Goal: Information Seeking & Learning: Learn about a topic

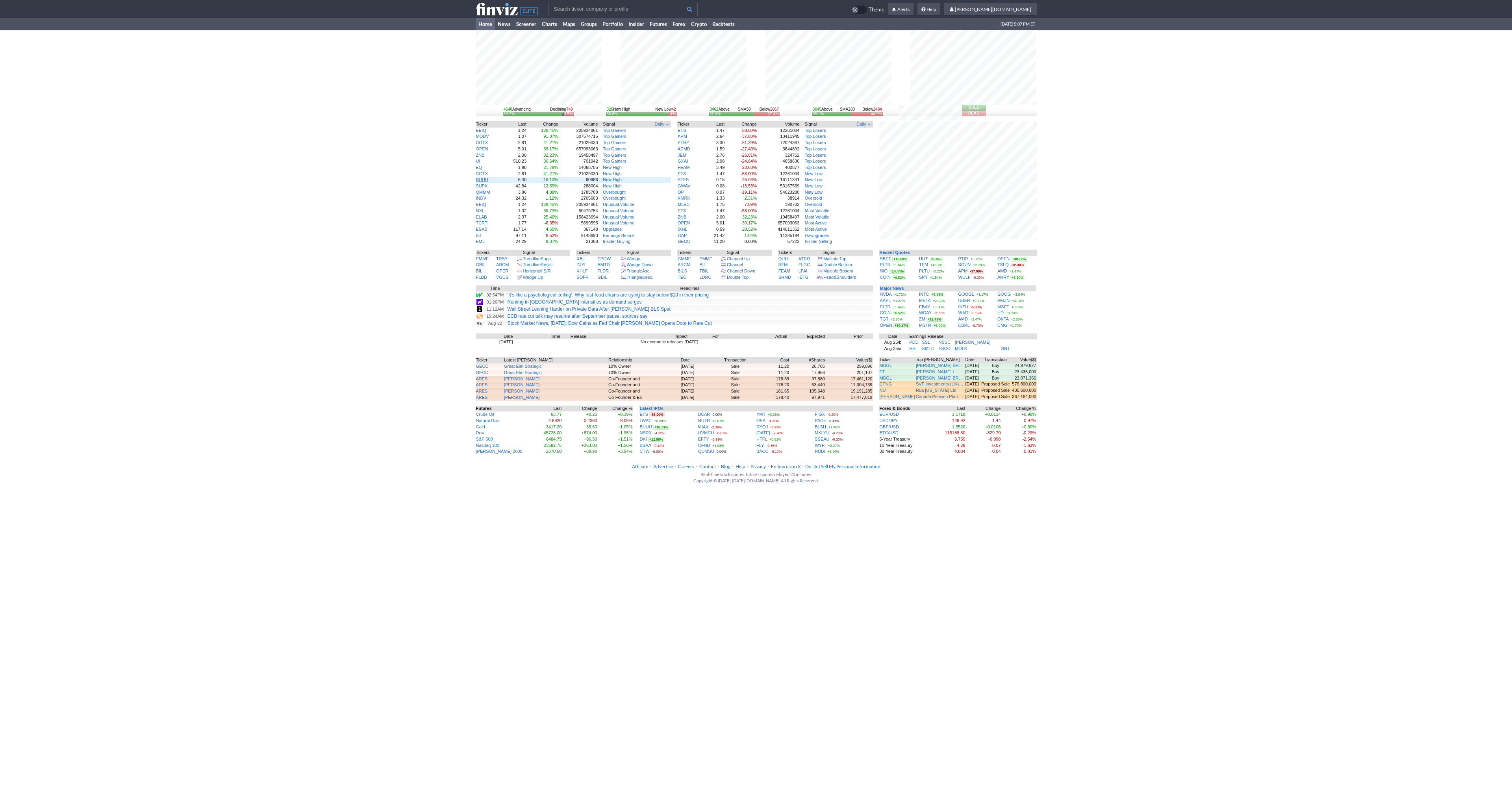
click at [478, 180] on link "BUUU" at bounding box center [482, 180] width 12 height 5
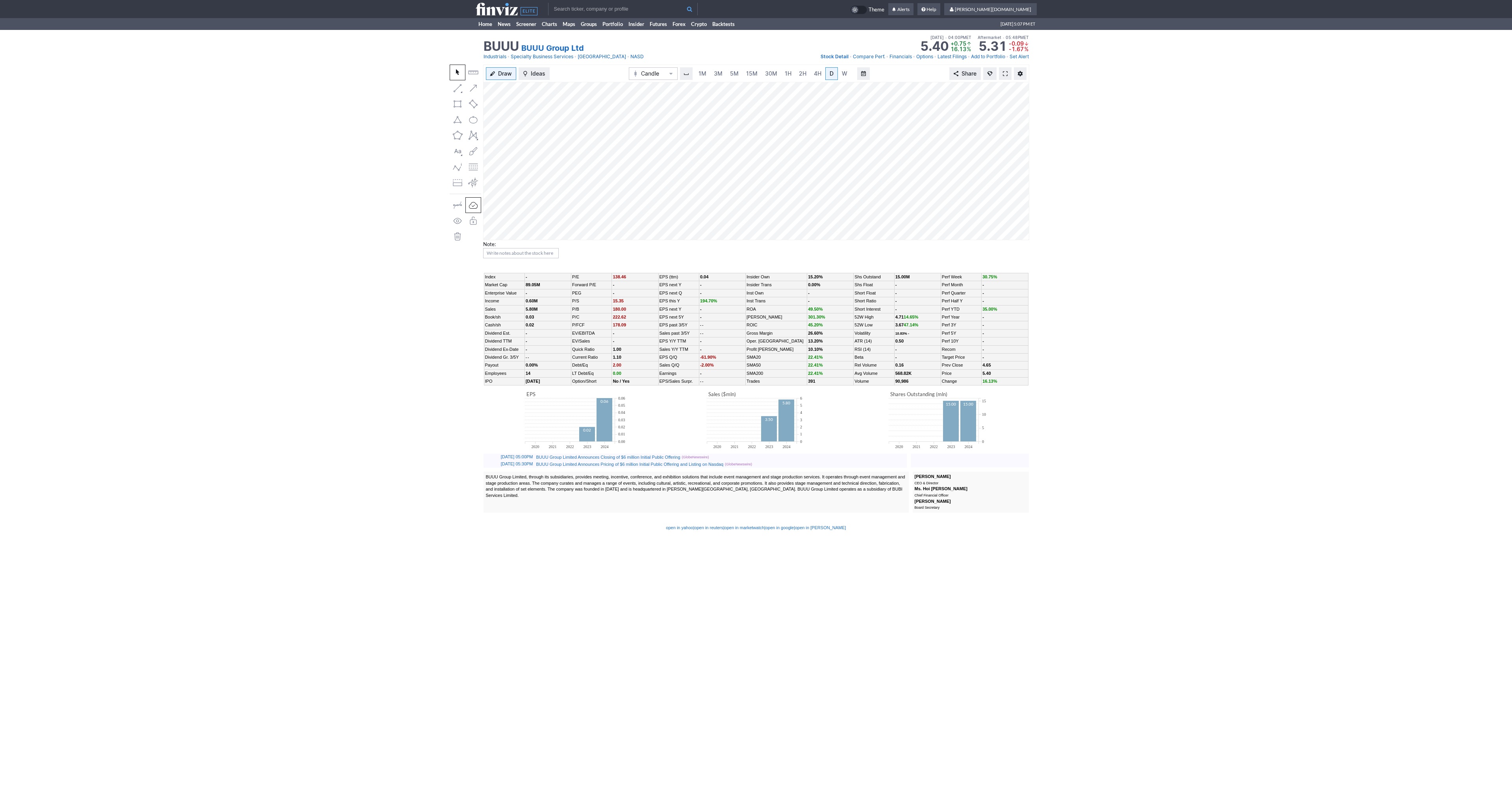
scroll to position [0, 8]
click at [1004, 69] on link at bounding box center [1005, 73] width 12 height 12
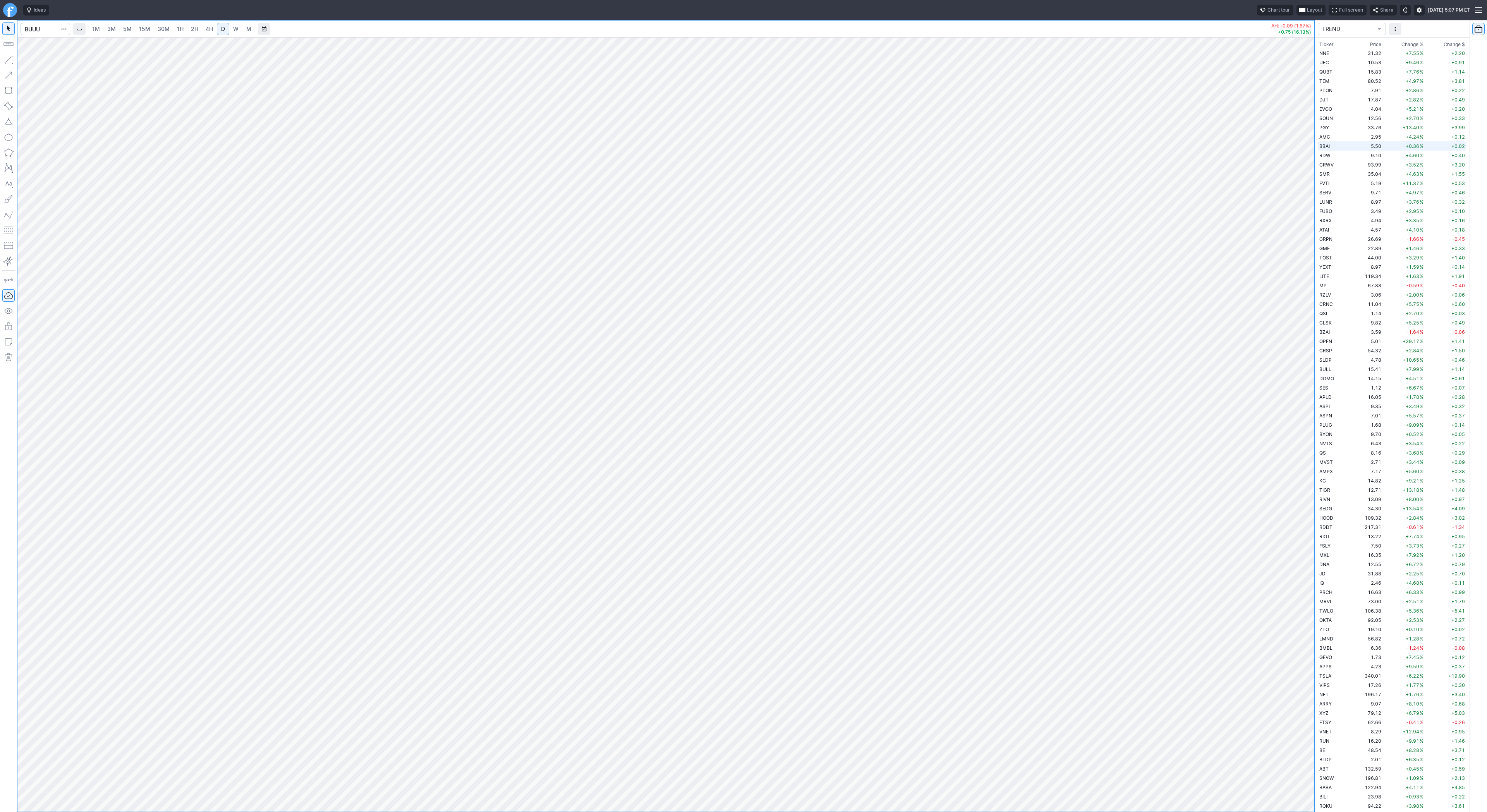
click at [1328, 143] on span "BBAI" at bounding box center [1325, 146] width 10 height 6
click at [39, 27] on input "Search" at bounding box center [46, 29] width 50 height 12
type input "vxx"
drag, startPoint x: 1306, startPoint y: 563, endPoint x: 1313, endPoint y: 618, distance: 55.4
click at [1313, 618] on div at bounding box center [1306, 422] width 16 height 755
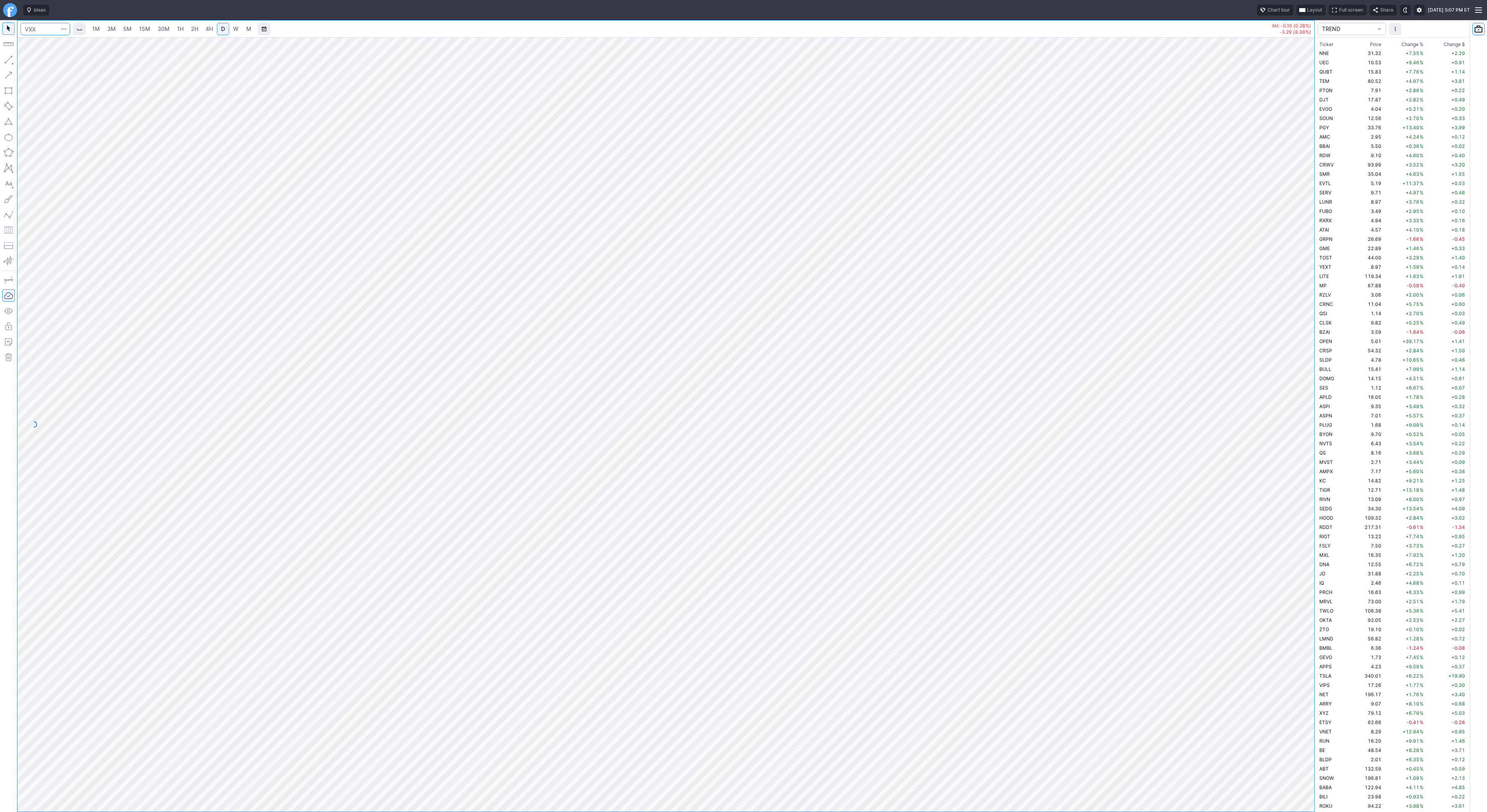
click at [42, 28] on input "Search" at bounding box center [46, 29] width 50 height 12
type input "svxy"
click at [1477, 574] on div "1M 3M 5M 15M 30M 1H 2H 4H D W M AH: +0.02 (0.04%) +1.97 (4.20%) TREND Ticker Pr…" at bounding box center [744, 416] width 1487 height 792
click at [1237, 811] on div "1M 3M 5M 15M 30M 1H 2H 4H D W M AH: +0.02 (0.04%) +1.97 (4.20%)" at bounding box center [666, 416] width 1298 height 792
drag, startPoint x: 1311, startPoint y: 343, endPoint x: 1304, endPoint y: 611, distance: 268.1
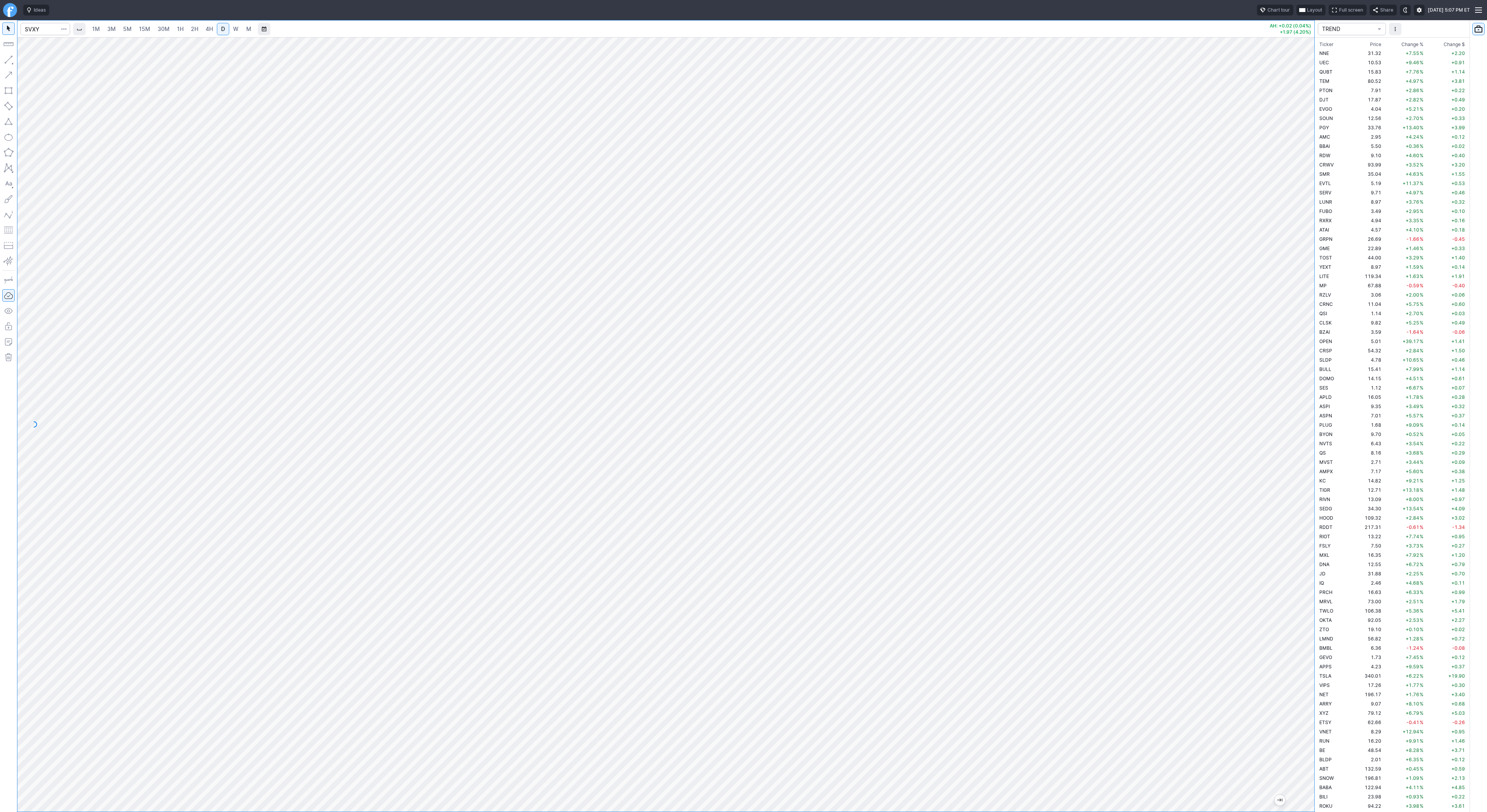
click at [1312, 622] on div at bounding box center [1306, 422] width 16 height 755
click at [950, 805] on div at bounding box center [666, 424] width 1297 height 774
click at [5, 58] on button "button" at bounding box center [8, 59] width 12 height 12
click at [46, 31] on input "Search" at bounding box center [46, 29] width 50 height 12
type input "@vx"
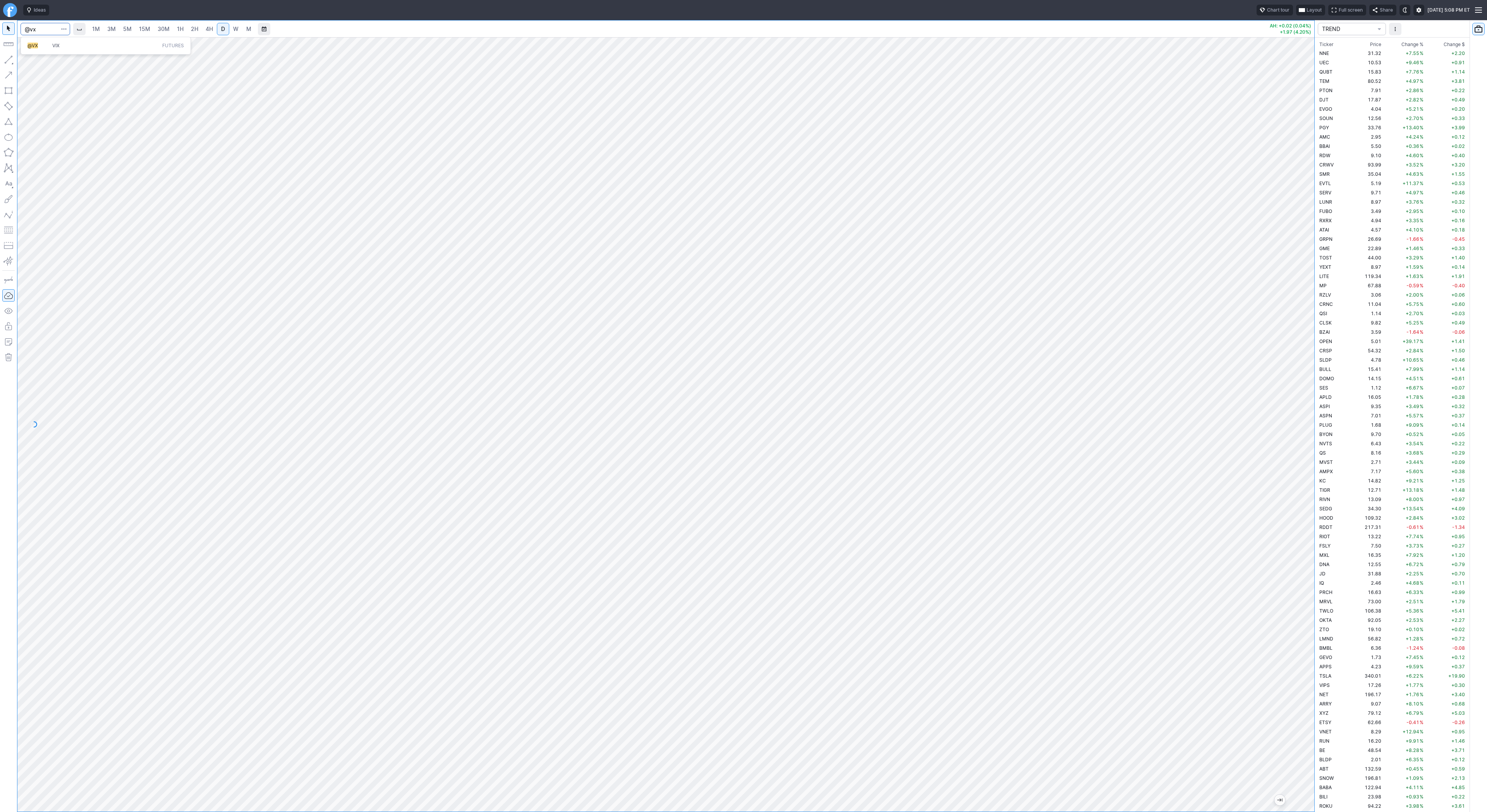
click at [70, 50] on button "@VX VIX Futures" at bounding box center [106, 46] width 163 height 11
drag, startPoint x: 1309, startPoint y: 553, endPoint x: 1323, endPoint y: 632, distance: 80.2
click at [1323, 632] on div "1M 3M 5M 15M 30M 1H 2H 4H D W M -1.56 (8.38%) TREND Ticker Price Chg.% Change %…" at bounding box center [744, 416] width 1487 height 792
drag, startPoint x: 48, startPoint y: 17, endPoint x: 44, endPoint y: 22, distance: 6.4
click at [44, 22] on div "Ideas Chart tour Layout Full screen Share Sat AUG 23 2025 5:08 PM ET 1M 3M 5M 1…" at bounding box center [744, 406] width 1487 height 812
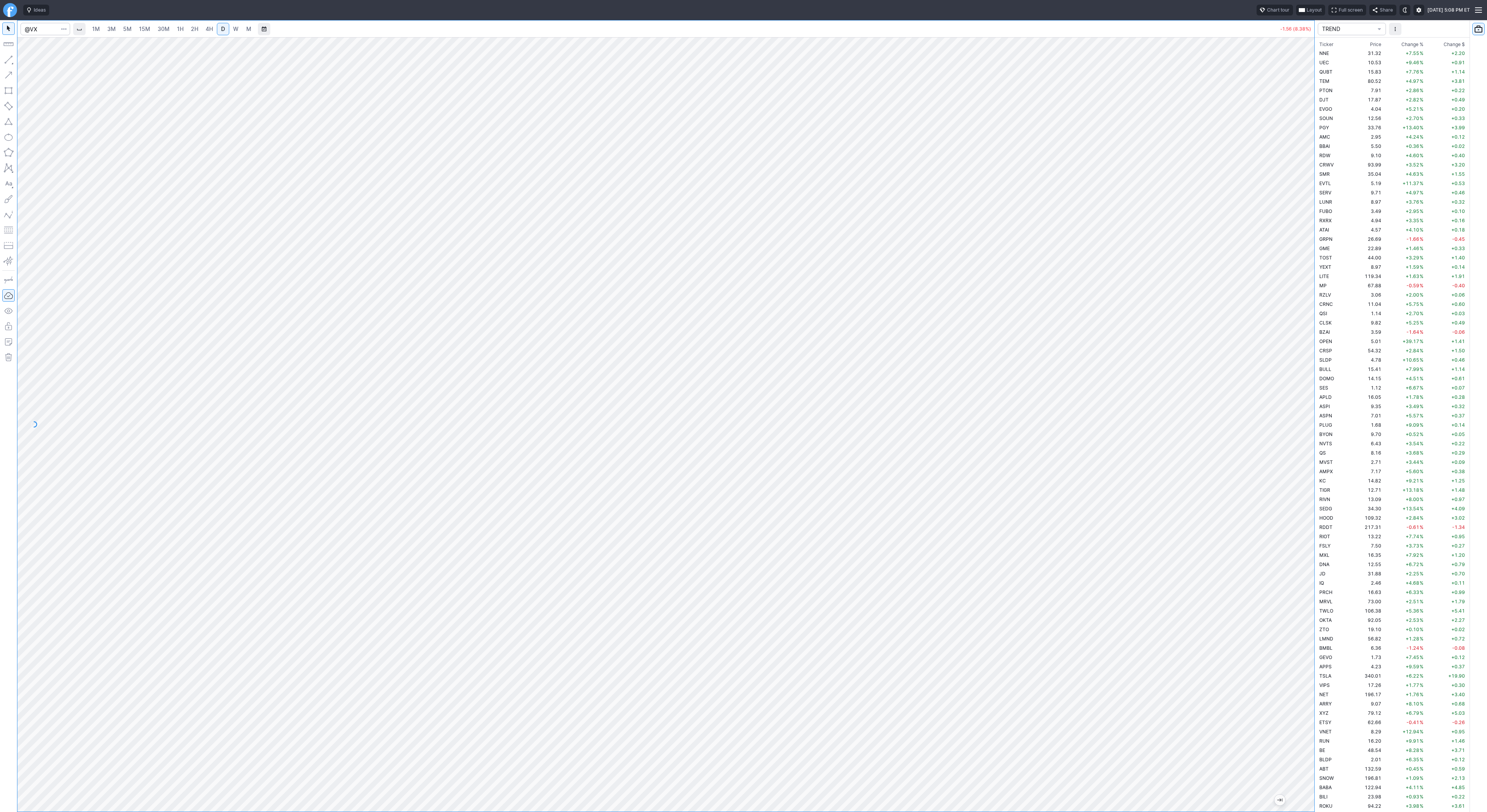
click at [44, 22] on div at bounding box center [46, 29] width 50 height 17
click at [43, 31] on input "Search" at bounding box center [46, 29] width 50 height 12
type input "vxx"
click at [1318, 236] on div "1M 3M 5M 15M 30M 1H 2H 4H D W M AH: -0.10 (0.28%) -3.29 (8.38%) TREND Ticker Pr…" at bounding box center [744, 416] width 1487 height 792
click at [1297, 598] on div at bounding box center [666, 424] width 1297 height 774
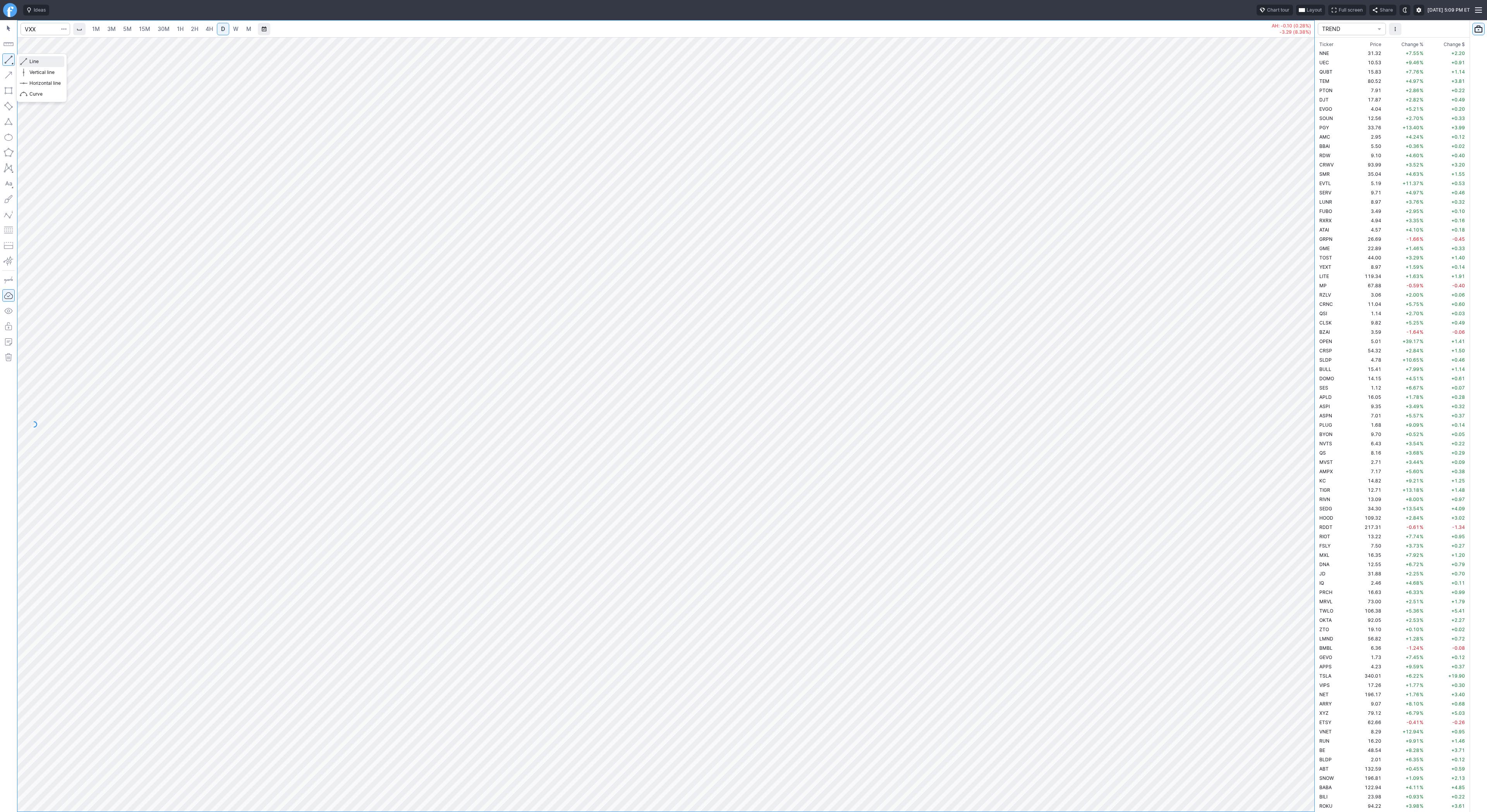
click at [40, 61] on span "Line" at bounding box center [45, 61] width 31 height 8
click at [14, 62] on button "button" at bounding box center [8, 59] width 12 height 12
click at [37, 62] on span "Line" at bounding box center [45, 61] width 31 height 8
click at [206, 24] on link "4H" at bounding box center [209, 29] width 14 height 12
drag, startPoint x: 1302, startPoint y: 470, endPoint x: 1312, endPoint y: 534, distance: 64.8
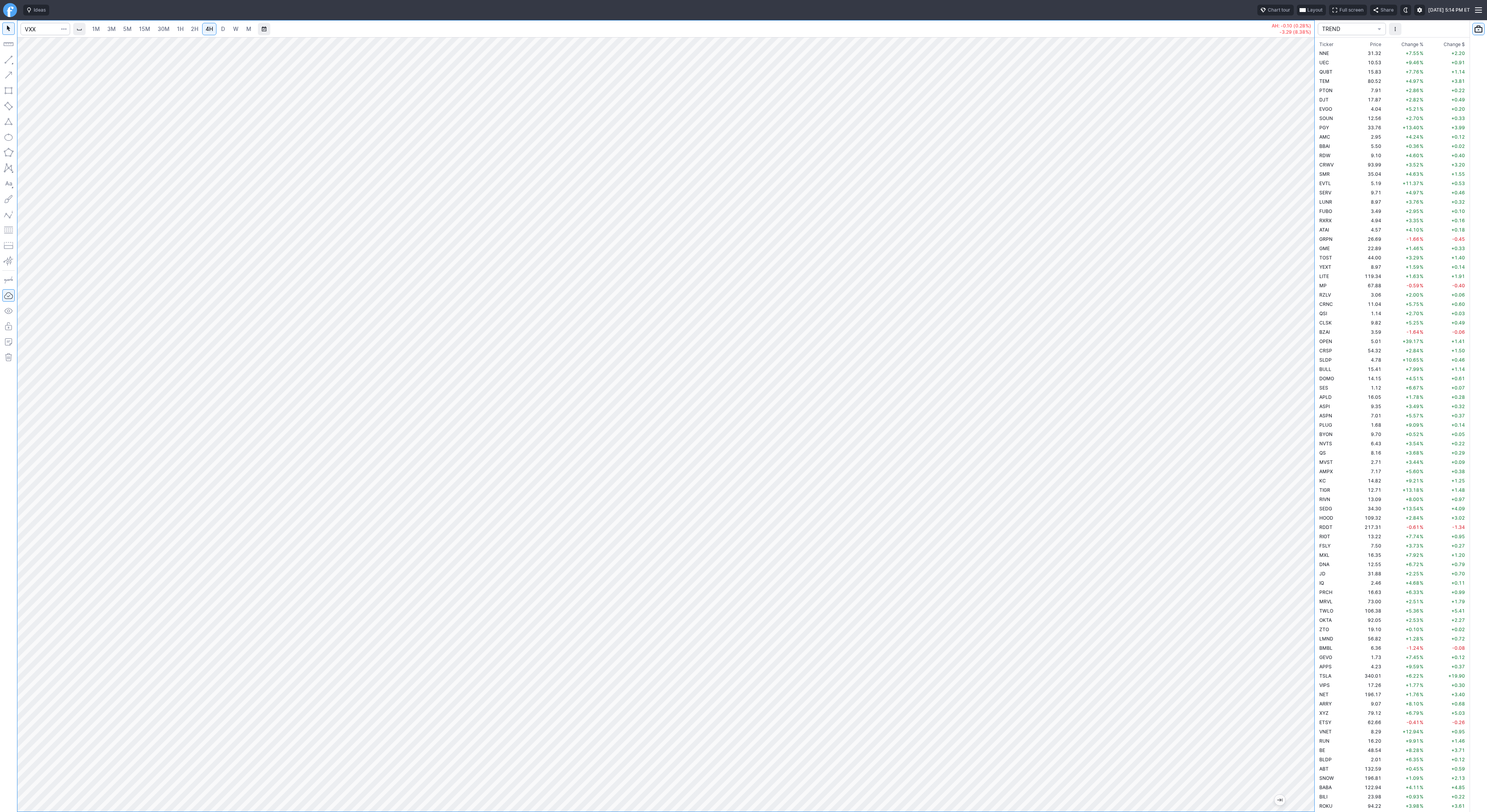
click at [1312, 534] on div at bounding box center [1306, 422] width 16 height 755
click at [218, 31] on link "D" at bounding box center [223, 29] width 12 height 12
drag, startPoint x: 1306, startPoint y: 596, endPoint x: 1302, endPoint y: 659, distance: 63.1
click at [1304, 663] on div at bounding box center [1306, 422] width 16 height 755
drag, startPoint x: 28, startPoint y: 61, endPoint x: 41, endPoint y: 77, distance: 20.6
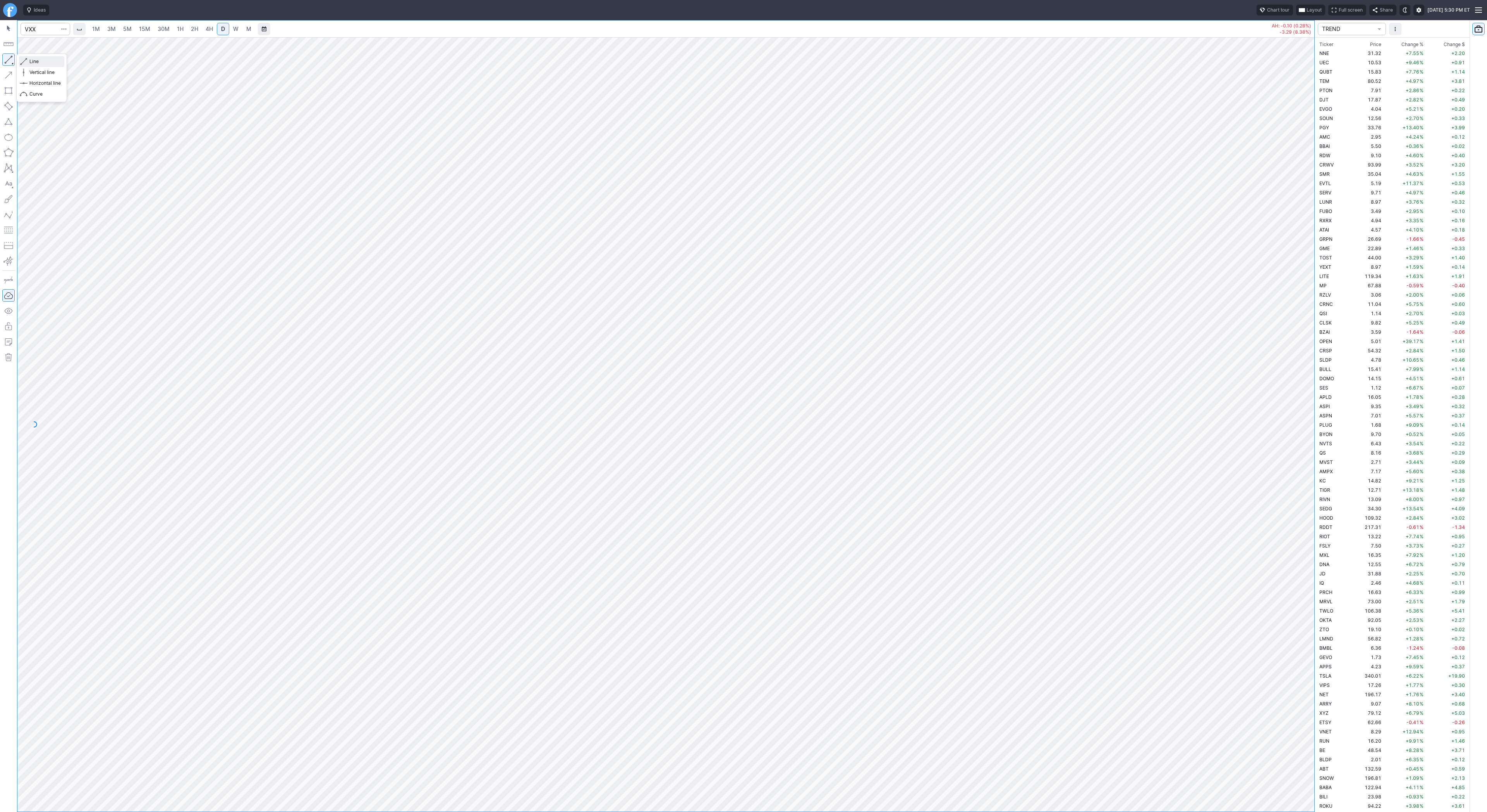
click at [28, 62] on button "Line" at bounding box center [42, 61] width 45 height 11
click at [38, 62] on span "Line" at bounding box center [45, 61] width 31 height 8
click at [1256, 593] on div at bounding box center [666, 424] width 1297 height 774
click at [236, 23] on link "W" at bounding box center [236, 29] width 12 height 12
click at [1306, 538] on div at bounding box center [666, 424] width 1297 height 774
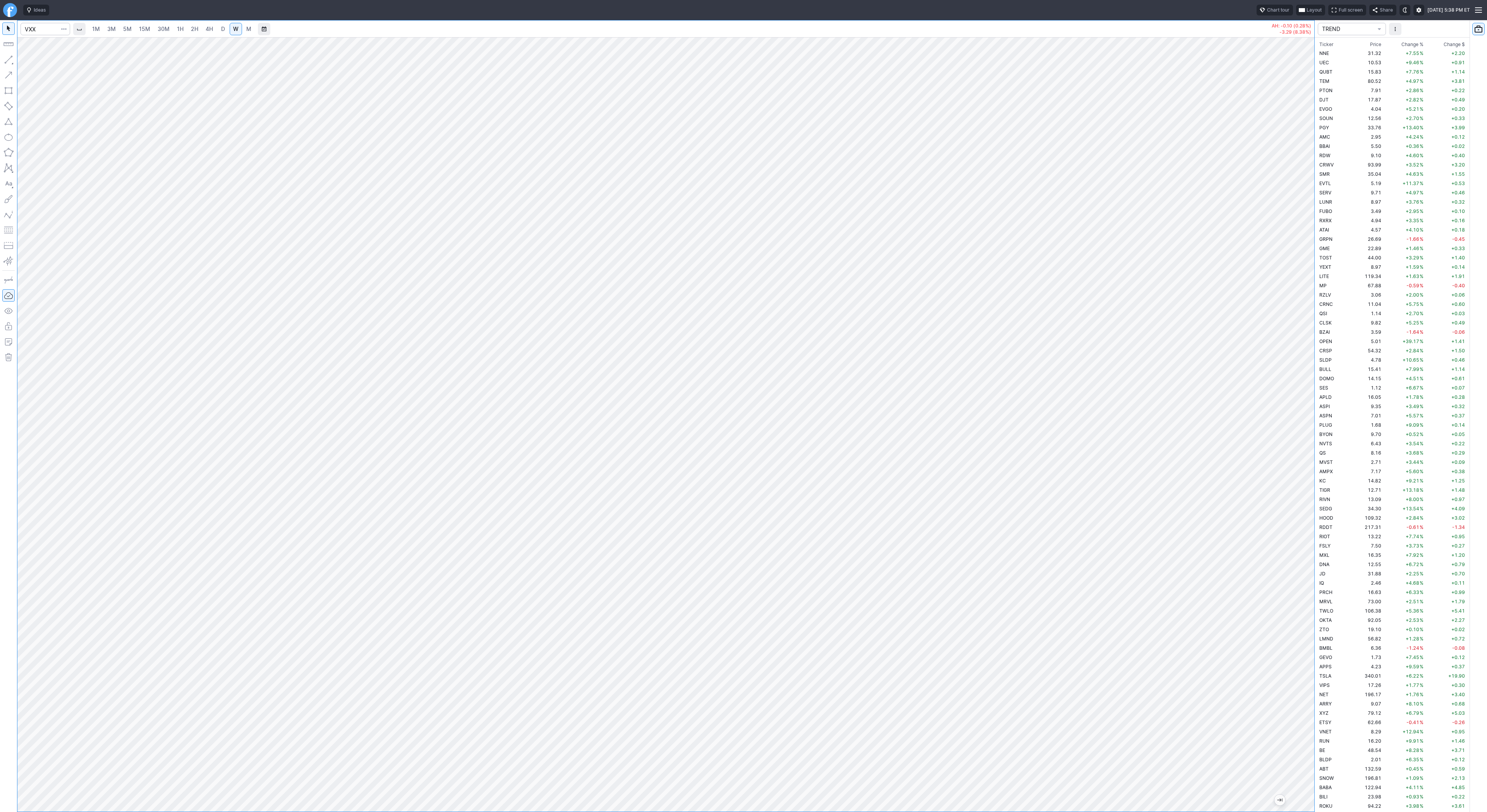
click at [1292, 608] on div at bounding box center [666, 424] width 1297 height 774
click at [31, 62] on span "Line" at bounding box center [45, 61] width 31 height 8
click at [1408, 43] on span "Change %" at bounding box center [1413, 44] width 22 height 8
click at [1340, 56] on td "OPEN" at bounding box center [1333, 53] width 31 height 9
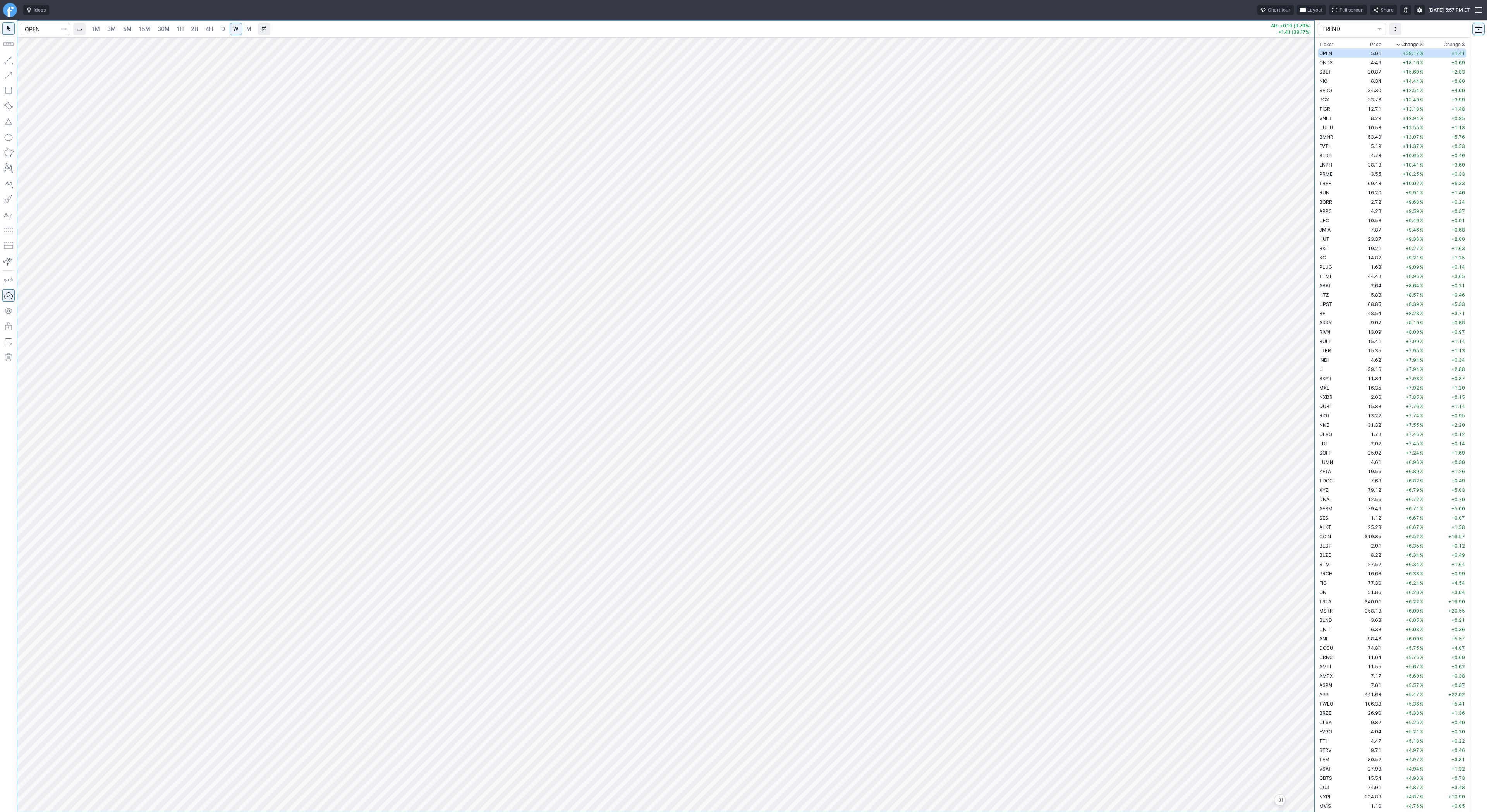
click at [1288, 536] on div at bounding box center [666, 424] width 1297 height 774
drag, startPoint x: 1312, startPoint y: 459, endPoint x: 1299, endPoint y: 542, distance: 84.0
click at [1309, 552] on div at bounding box center [1306, 422] width 16 height 755
click at [31, 61] on span "Line" at bounding box center [45, 61] width 31 height 8
click at [33, 61] on span "Line" at bounding box center [45, 61] width 31 height 8
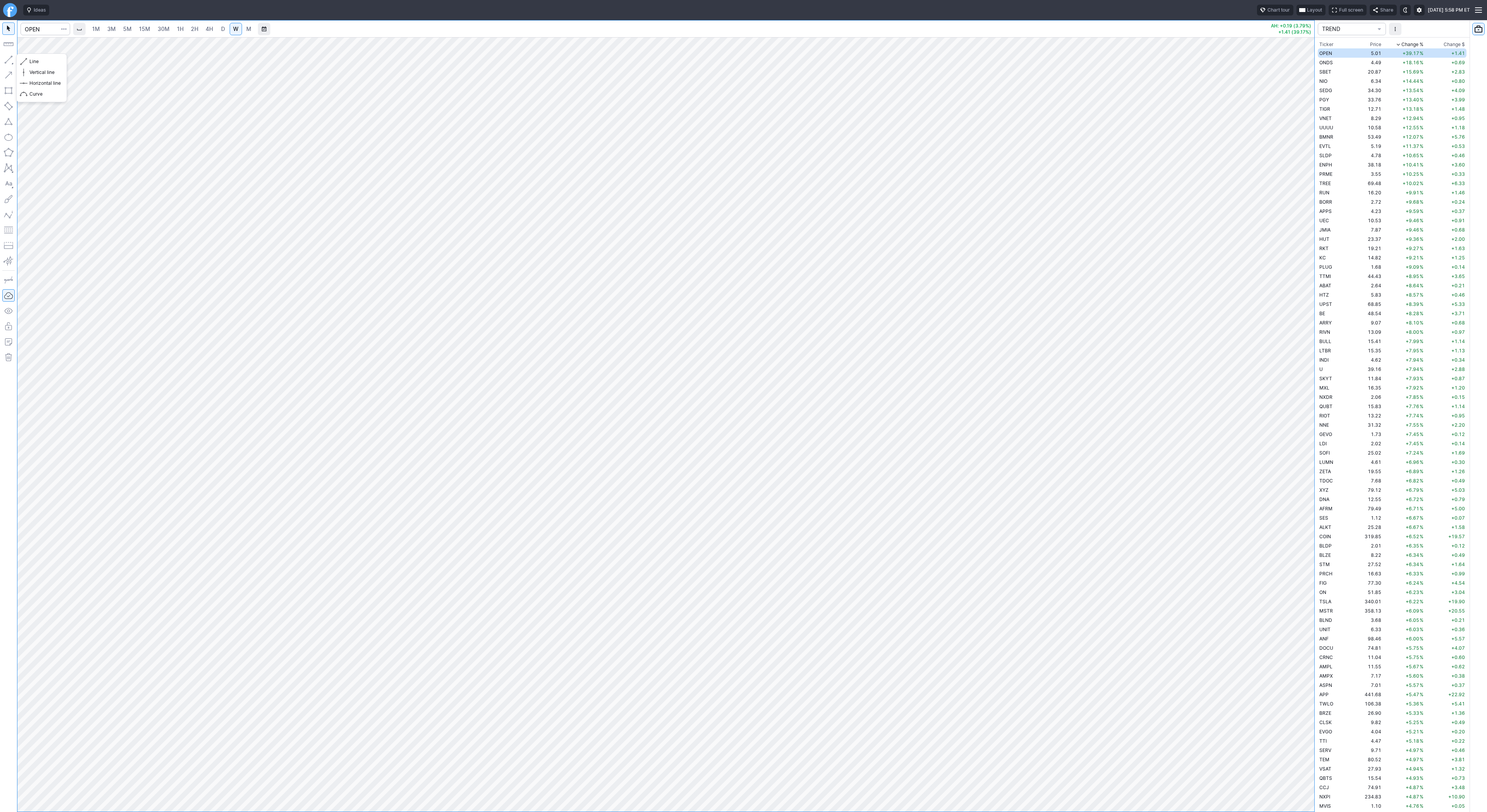
click at [9, 63] on button "button" at bounding box center [8, 59] width 12 height 12
click at [7, 62] on button "button" at bounding box center [8, 59] width 12 height 12
click at [35, 61] on span "Line" at bounding box center [45, 61] width 31 height 8
click at [36, 59] on span "Line" at bounding box center [45, 61] width 31 height 8
click at [1349, 58] on td "4.49" at bounding box center [1366, 62] width 34 height 9
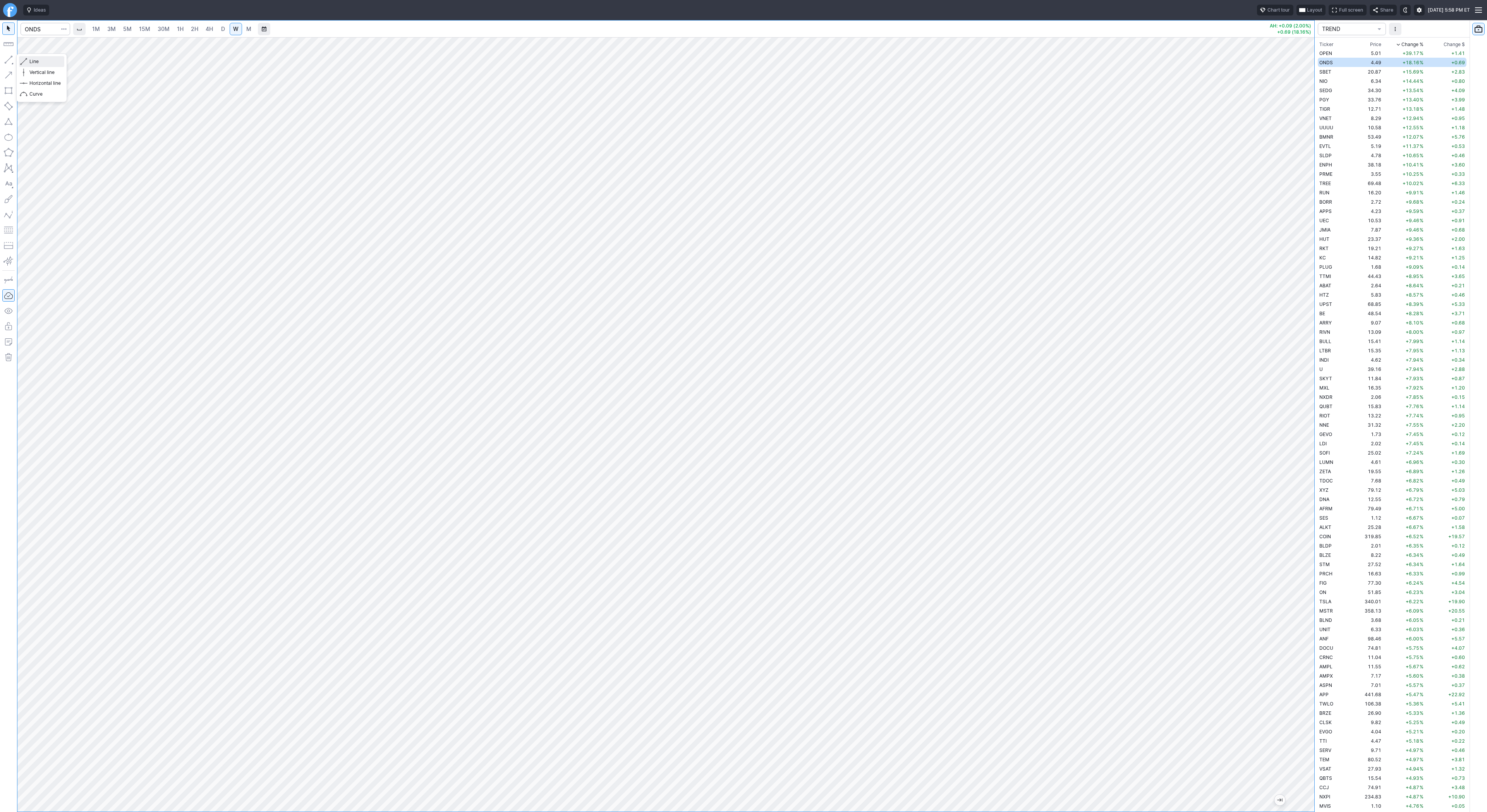
click at [28, 61] on button "Line" at bounding box center [42, 61] width 45 height 11
click at [44, 62] on span "Line" at bounding box center [45, 61] width 31 height 8
click at [11, 61] on button "button" at bounding box center [8, 59] width 12 height 12
click at [49, 59] on span "Line" at bounding box center [45, 61] width 31 height 8
click at [32, 61] on span "Line" at bounding box center [45, 61] width 31 height 8
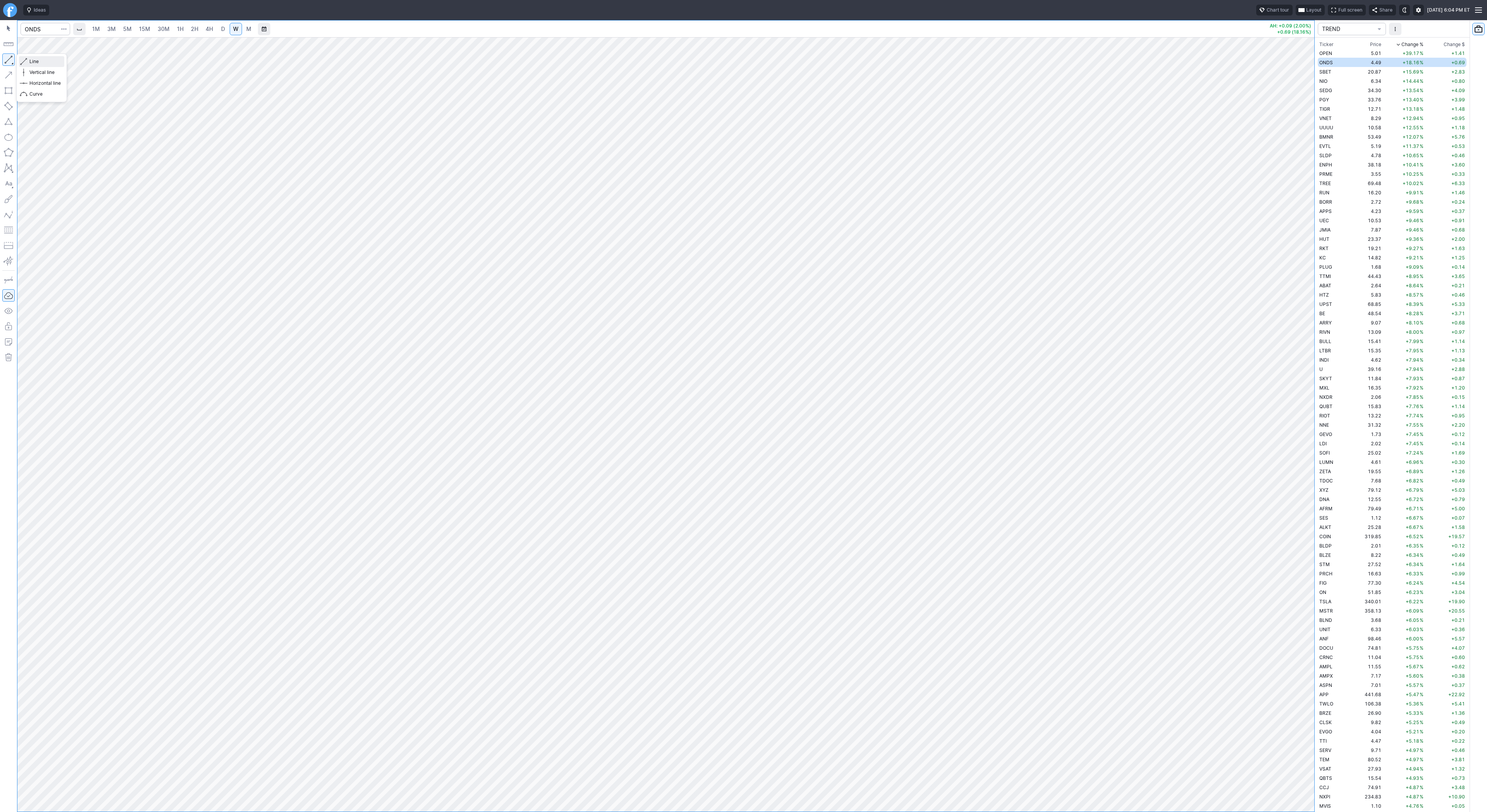
click at [36, 63] on span "Line" at bounding box center [45, 61] width 31 height 8
drag, startPoint x: 30, startPoint y: 59, endPoint x: 36, endPoint y: 65, distance: 8.5
click at [30, 59] on span "Line" at bounding box center [45, 61] width 31 height 8
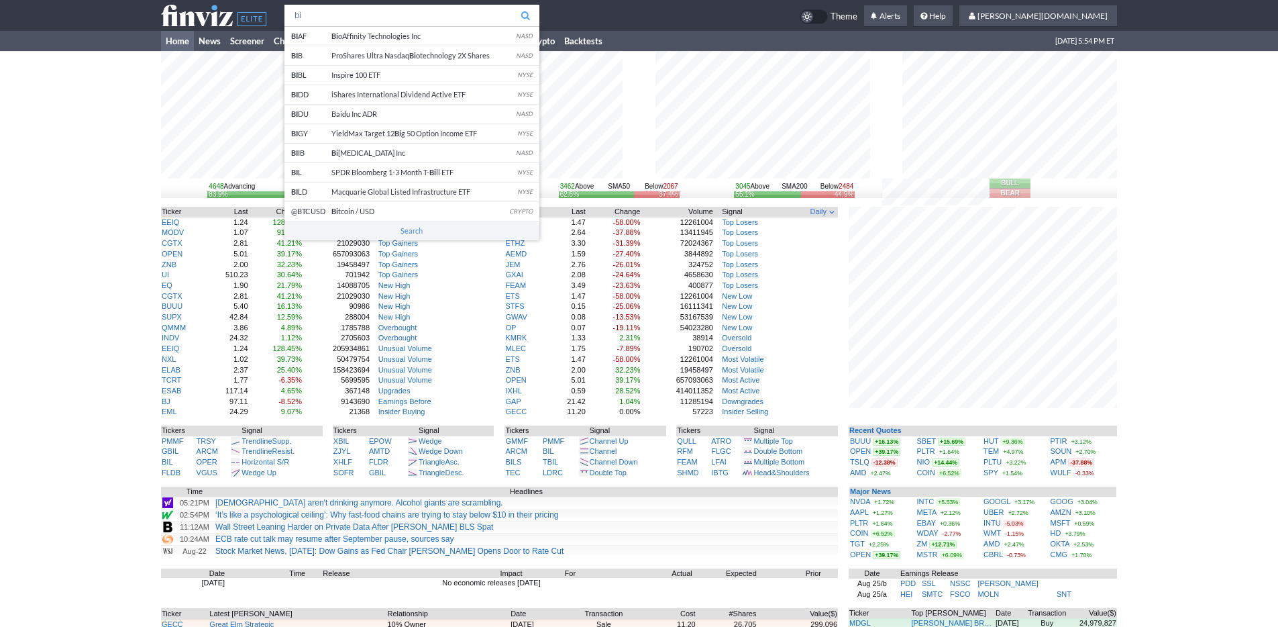
type input "b"
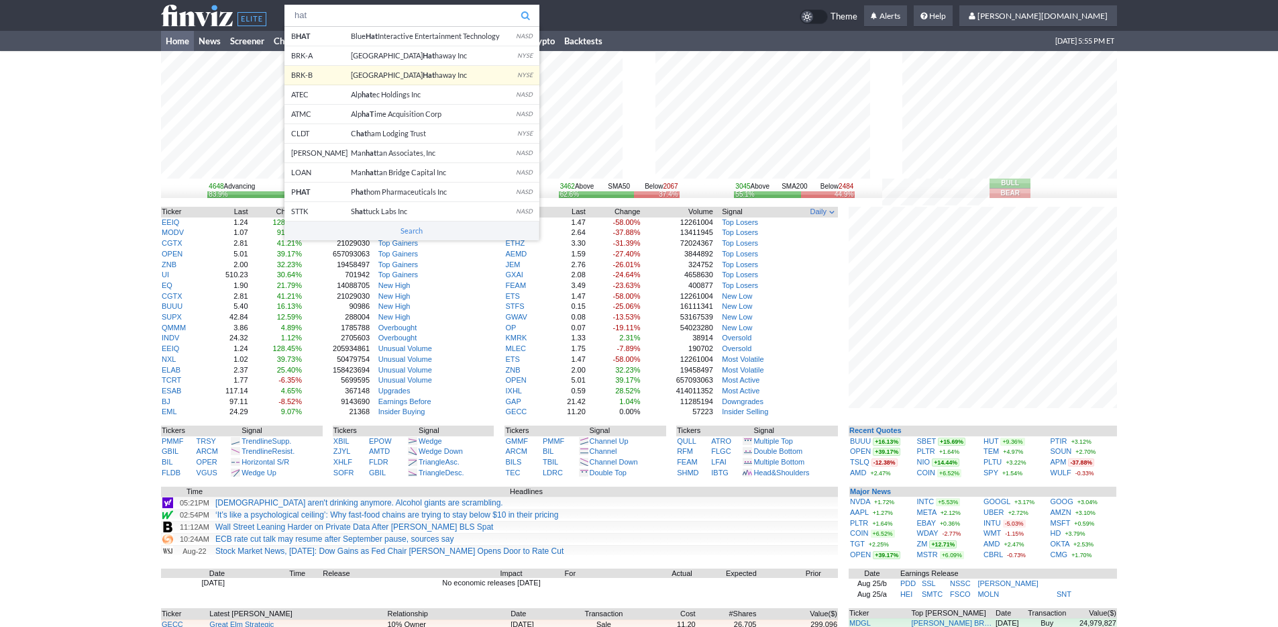
type input "hat"
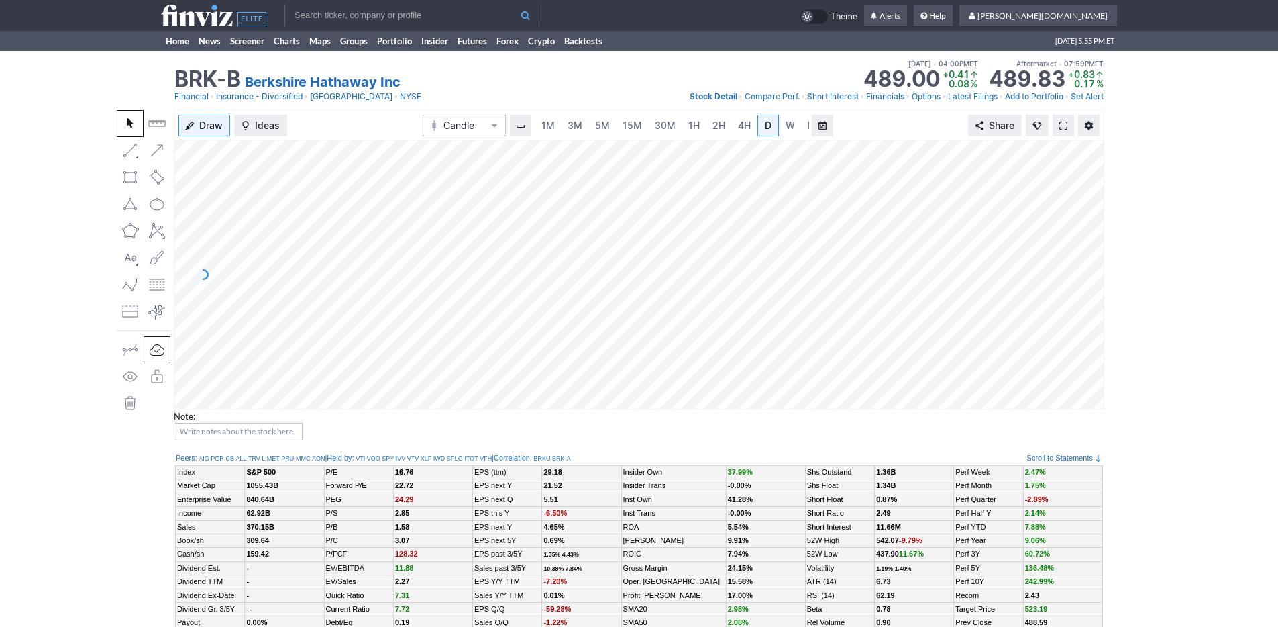
scroll to position [0, 13]
click at [795, 126] on span "M" at bounding box center [798, 124] width 9 height 11
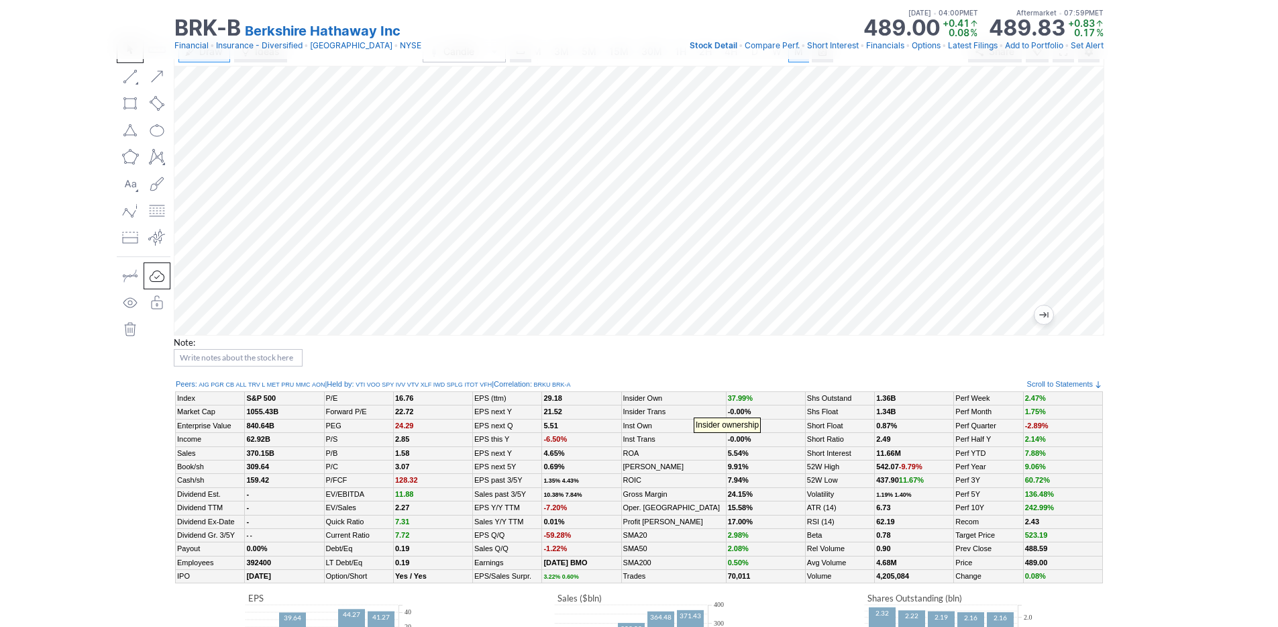
scroll to position [72, 0]
